Goal: Book appointment/travel/reservation

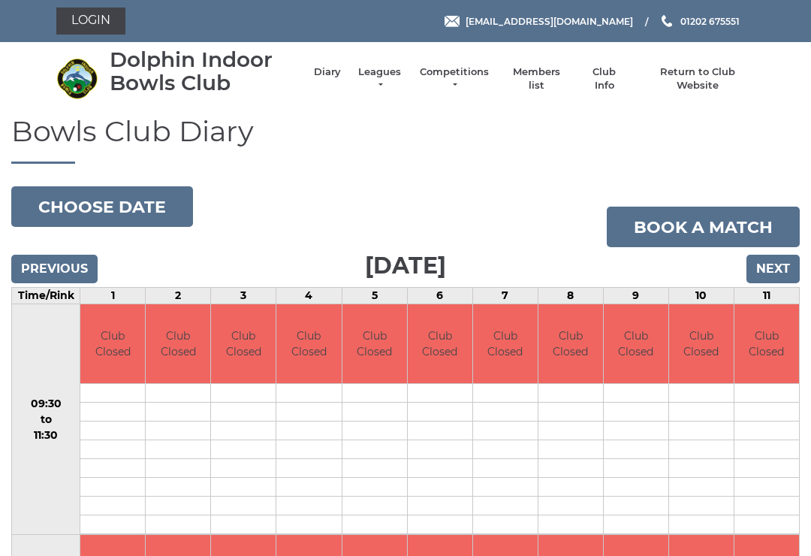
click at [153, 206] on button "Choose date" at bounding box center [102, 206] width 182 height 41
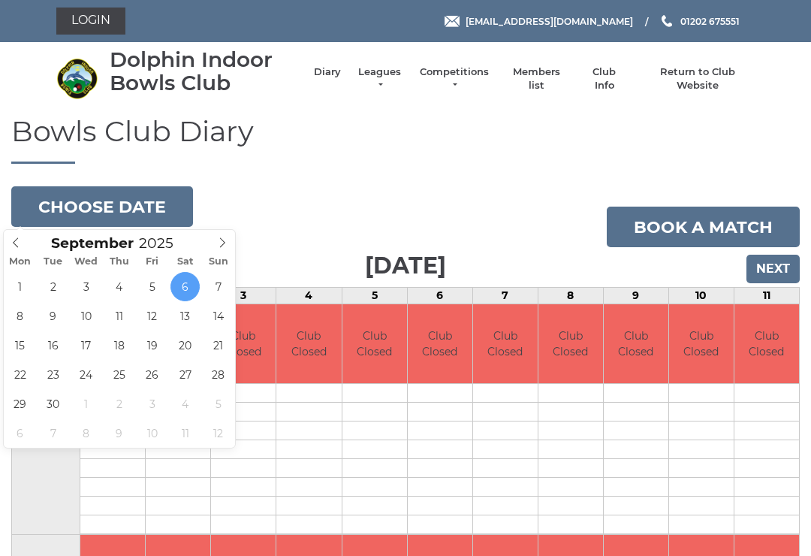
type input "2025-09-08"
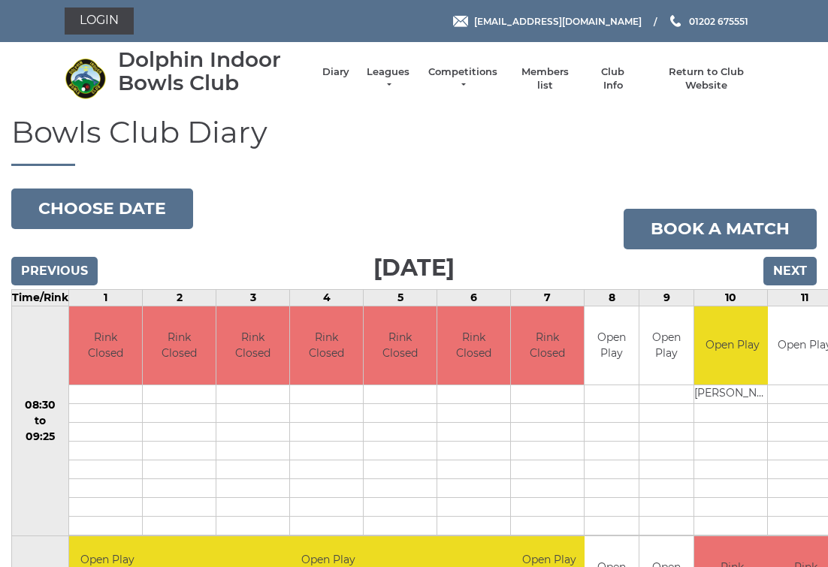
click at [796, 274] on input "Next" at bounding box center [789, 271] width 53 height 29
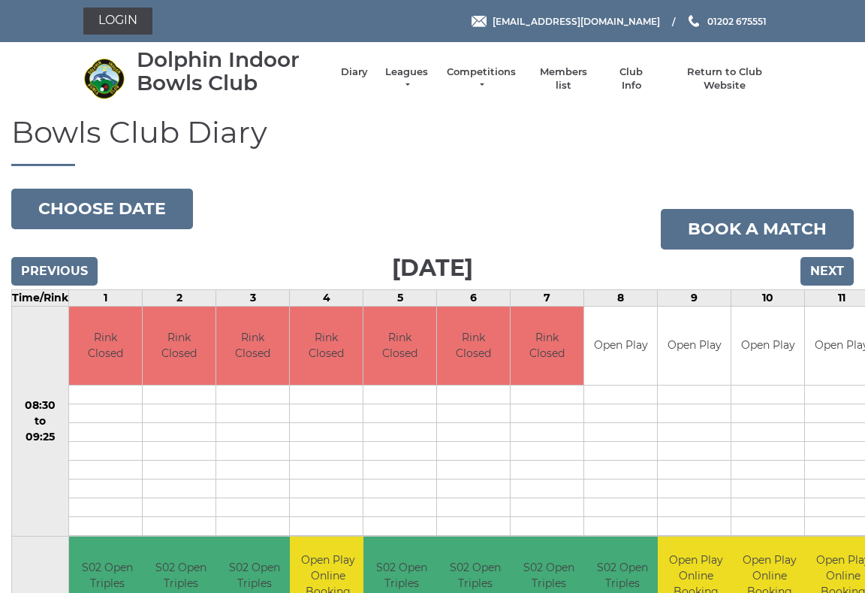
click at [831, 273] on input "Next" at bounding box center [827, 271] width 53 height 29
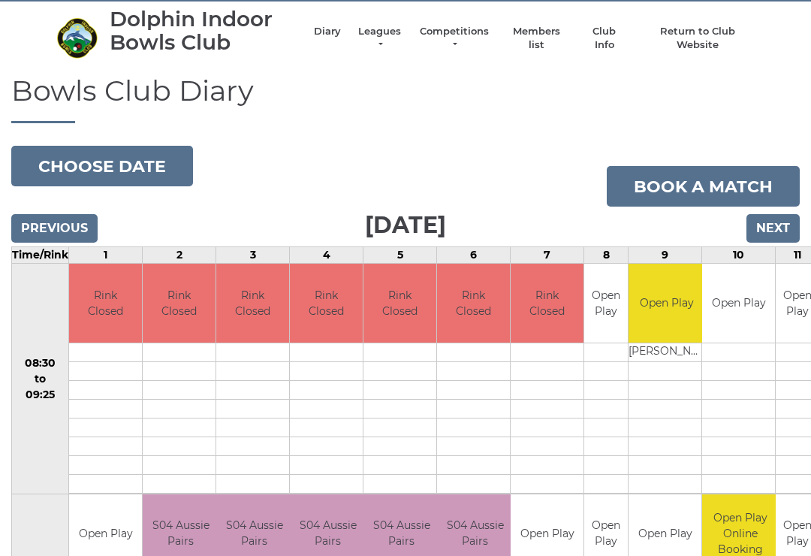
scroll to position [40, 0]
click at [783, 232] on input "Next" at bounding box center [772, 229] width 53 height 29
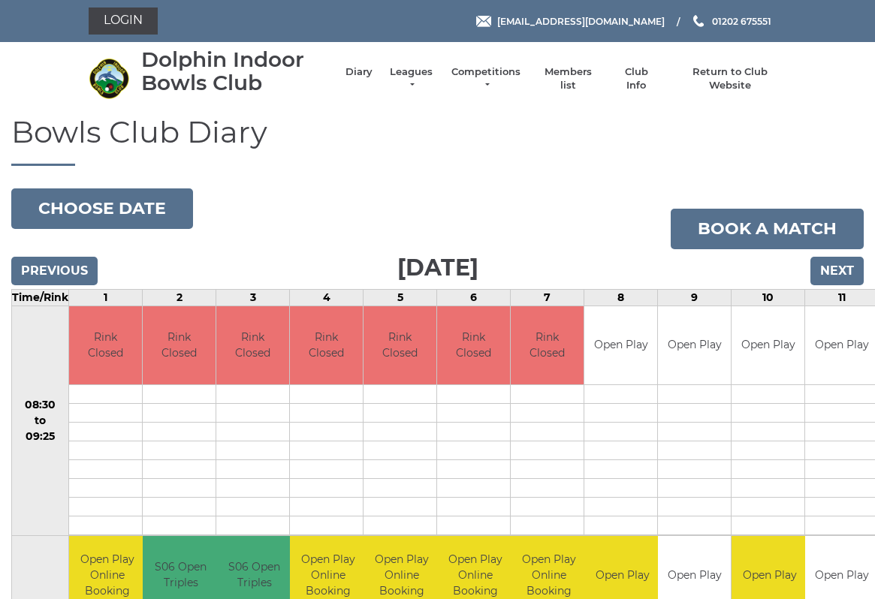
click at [849, 247] on link "Book a match" at bounding box center [767, 229] width 193 height 41
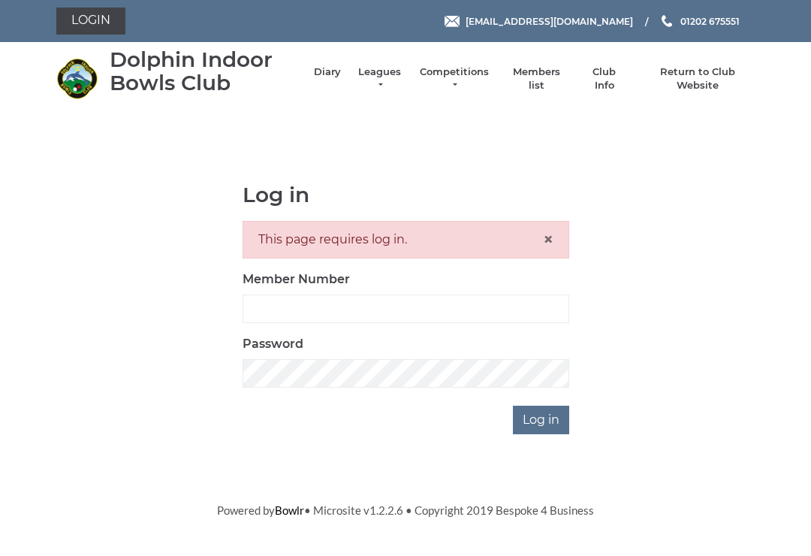
click at [696, 74] on link "Return to Club Website" at bounding box center [697, 78] width 113 height 27
